Goal: Communication & Community: Answer question/provide support

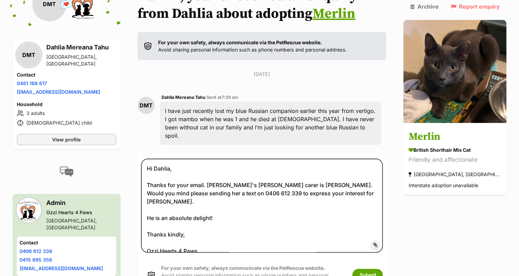
scroll to position [134, 0]
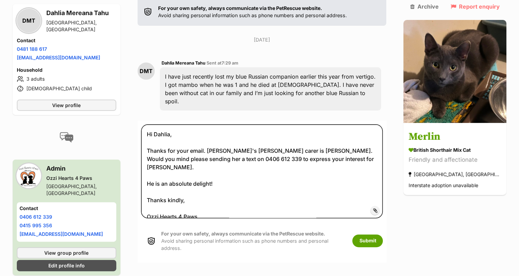
type textarea "Hi Dahlia, Thanks for your email. Merlin's foster carer is Chris. Would you min…"
click at [383, 234] on button "Submit" at bounding box center [368, 240] width 31 height 12
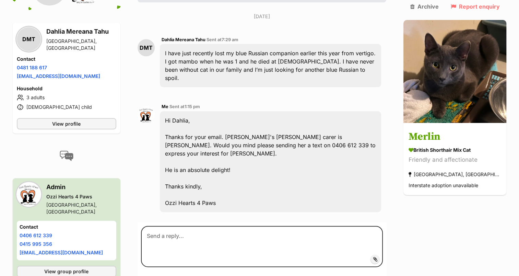
scroll to position [164, 0]
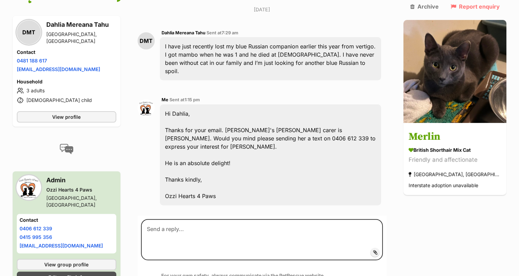
click at [519, 27] on main "Back to all conversations 💌 Conversation participant details DMT DMT Dahlia Mer…" at bounding box center [259, 113] width 519 height 382
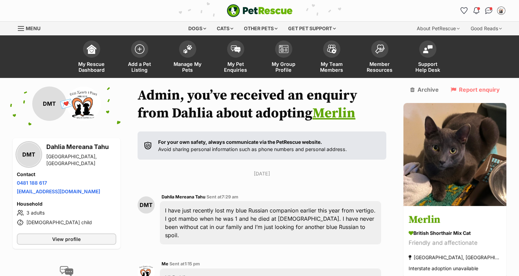
click at [235, 48] on img at bounding box center [236, 49] width 10 height 8
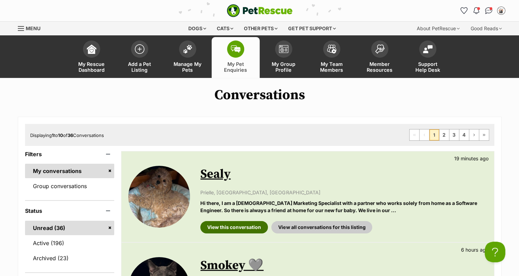
click at [235, 223] on link "View this conversation" at bounding box center [234, 227] width 68 height 12
click at [64, 241] on link "Active (196)" at bounding box center [70, 243] width 90 height 14
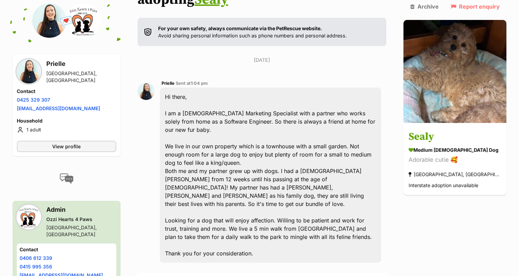
scroll to position [138, 0]
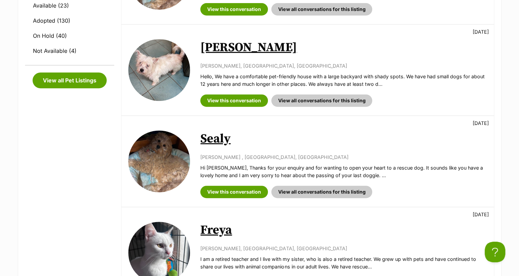
scroll to position [309, 0]
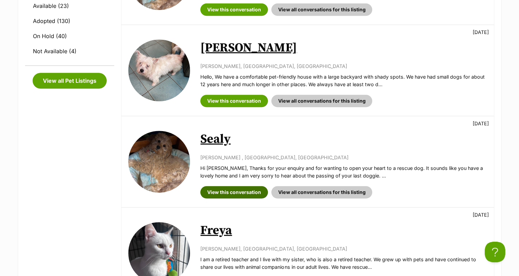
click at [251, 193] on link "View this conversation" at bounding box center [234, 192] width 68 height 12
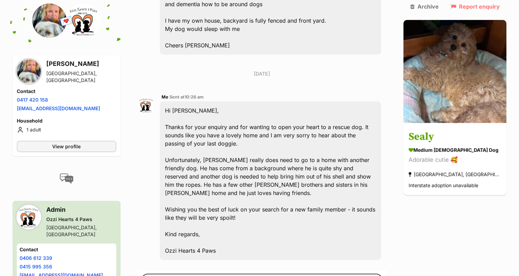
scroll to position [306, 0]
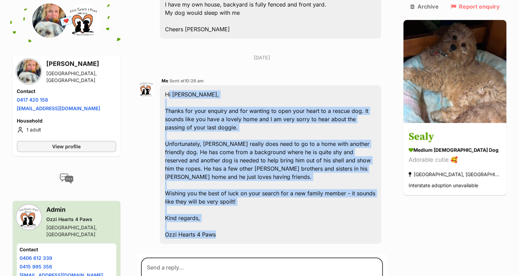
drag, startPoint x: 226, startPoint y: 209, endPoint x: 169, endPoint y: 73, distance: 147.1
click at [169, 85] on div "Hi Carolyne, Thanks for your enquiry and for wanting to open your heart to a re…" at bounding box center [271, 164] width 222 height 159
copy div "Hi Carolyne, Thanks for your enquiry and for wanting to open your heart to a re…"
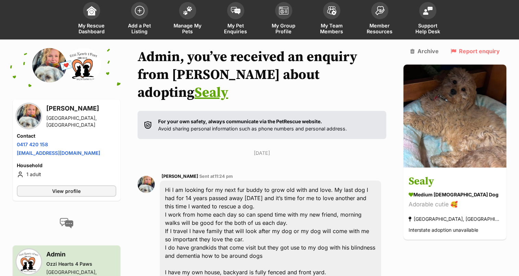
scroll to position [0, 0]
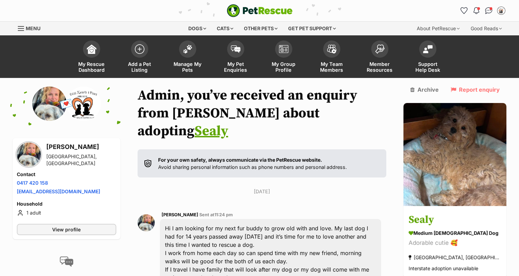
click at [186, 55] on span at bounding box center [187, 49] width 17 height 17
click at [235, 51] on img at bounding box center [236, 49] width 10 height 8
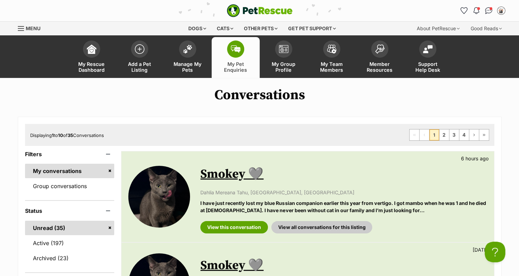
click at [92, 240] on link "Active (197)" at bounding box center [70, 243] width 90 height 14
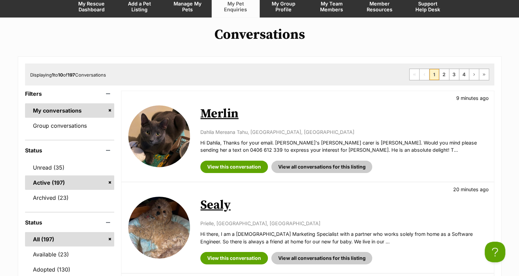
scroll to position [70, 0]
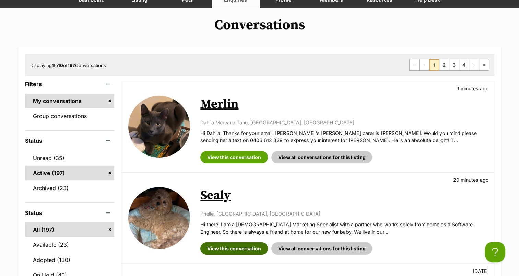
click at [223, 247] on link "View this conversation" at bounding box center [234, 248] width 68 height 12
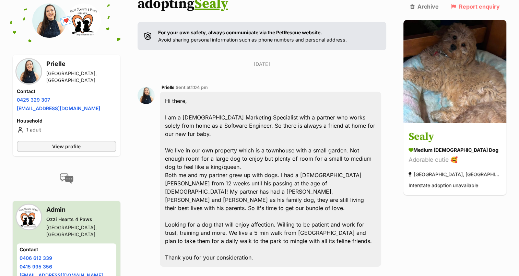
scroll to position [138, 0]
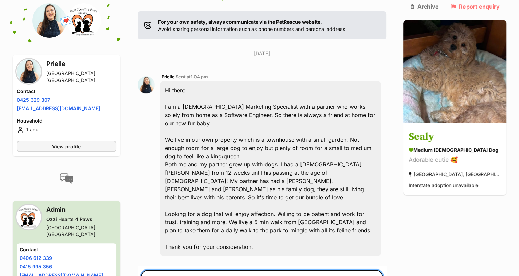
paste textarea "Hi Carolyne, Thanks for your enquiry and for wanting to open your heart to a re…"
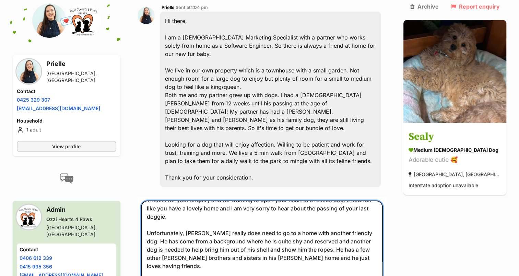
scroll to position [0, 0]
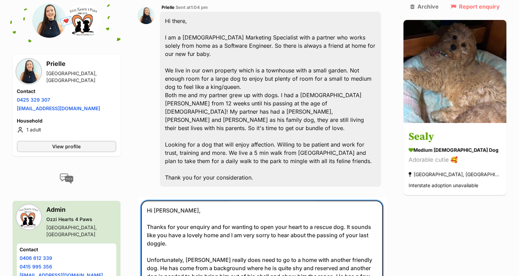
click at [186, 200] on textarea "Hi Carolyne, Thanks for your enquiry and for wanting to open your heart to a re…" at bounding box center [262, 255] width 242 height 111
drag, startPoint x: 387, startPoint y: 202, endPoint x: 218, endPoint y: 199, distance: 169.6
click at [218, 200] on textarea "Hi Prielle, Thanks for your enquiry and for wanting to open your heart to a res…" at bounding box center [262, 255] width 242 height 111
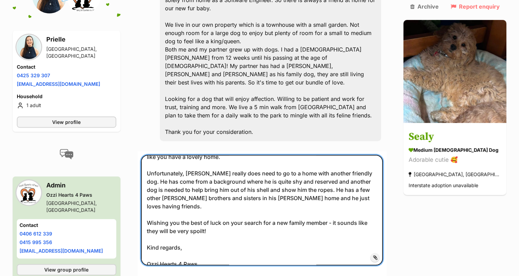
scroll to position [261, 0]
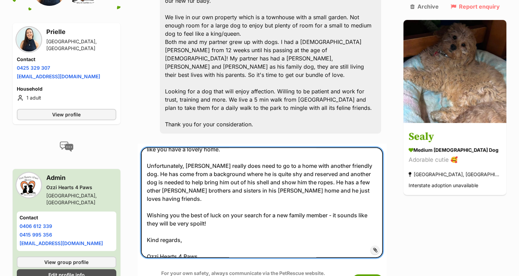
type textarea "Hi Prielle, Thanks for your enquiry and for wanting to open your heart to a res…"
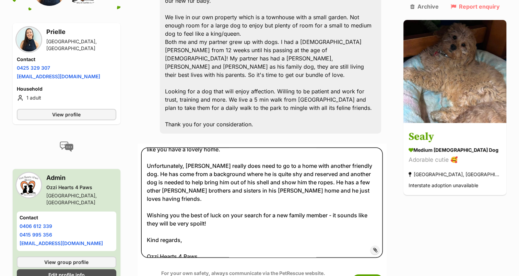
click at [383, 274] on button "Submit" at bounding box center [368, 280] width 31 height 12
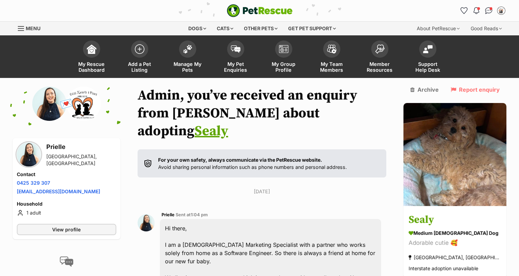
click at [233, 49] on img at bounding box center [236, 49] width 10 height 8
